Goal: Find contact information

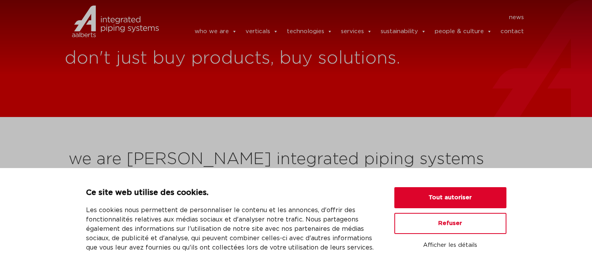
click at [449, 51] on header "news news who we are we are Aalberts integrated piping systems our mission our …" at bounding box center [296, 25] width 592 height 51
click at [517, 33] on link "contact" at bounding box center [511, 32] width 23 height 16
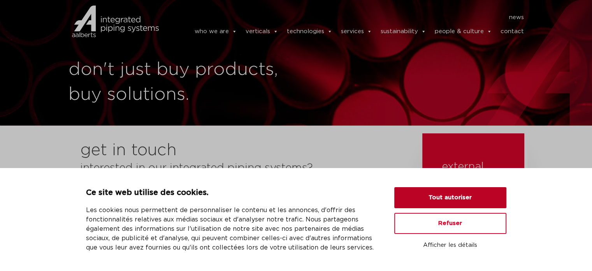
click at [456, 194] on button "Tout autoriser" at bounding box center [450, 197] width 112 height 21
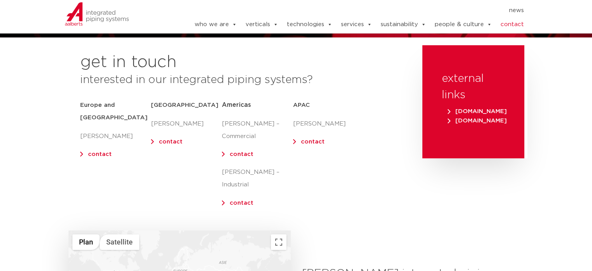
scroll to position [114, 0]
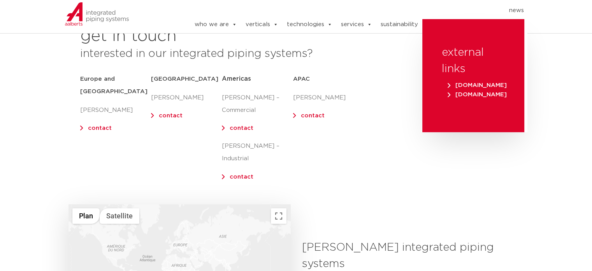
click at [85, 122] on p "contact" at bounding box center [115, 128] width 71 height 12
click at [102, 125] on link "contact" at bounding box center [100, 128] width 24 height 6
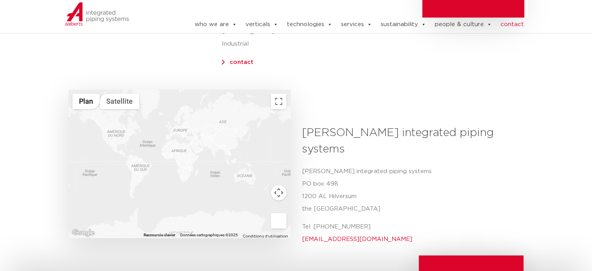
scroll to position [239, 0]
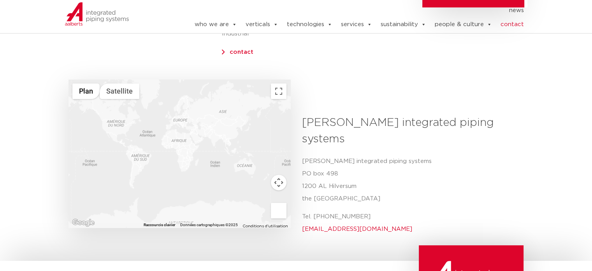
click at [179, 110] on div at bounding box center [180, 153] width 222 height 148
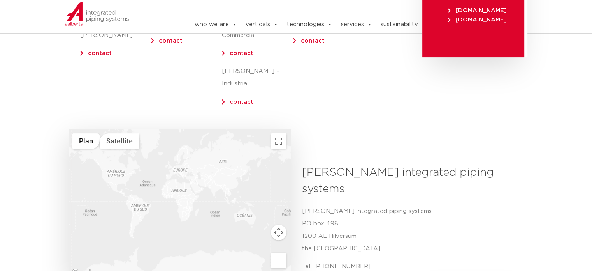
scroll to position [0, 0]
